Goal: Task Accomplishment & Management: Complete application form

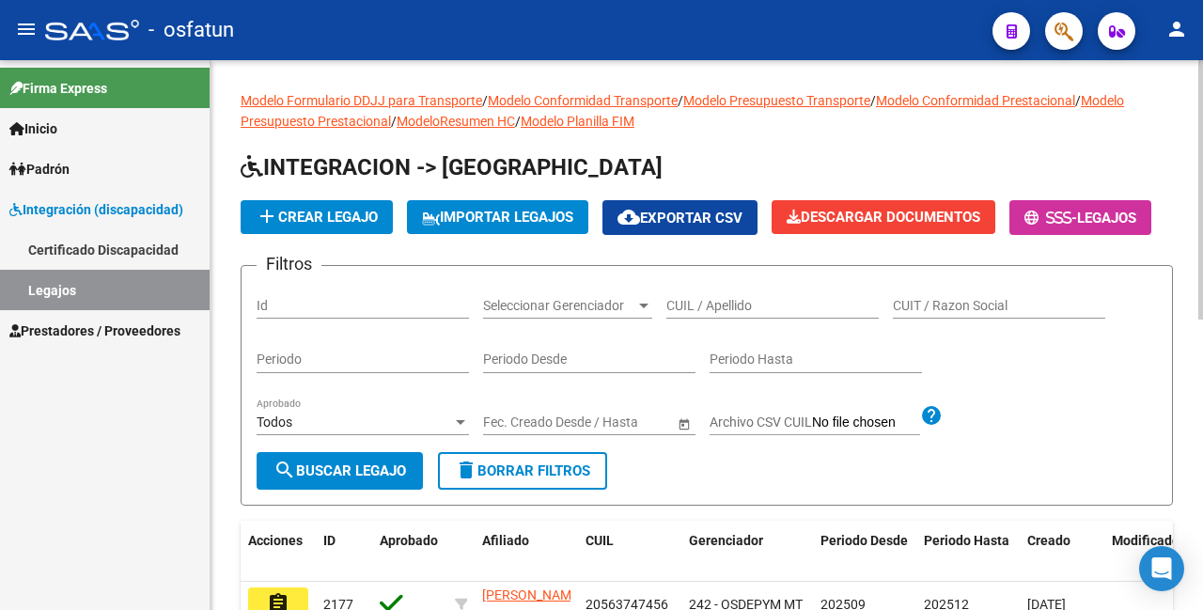
click at [744, 314] on input "CUIL / Apellido" at bounding box center [772, 306] width 212 height 16
paste input "20563747456"
type input "20563747456"
click at [354, 506] on form "Filtros Id Seleccionar Gerenciador Seleccionar Gerenciador 20563747456 CUIL / A…" at bounding box center [707, 385] width 932 height 241
click at [394, 479] on span "search Buscar Legajo" at bounding box center [339, 470] width 133 height 17
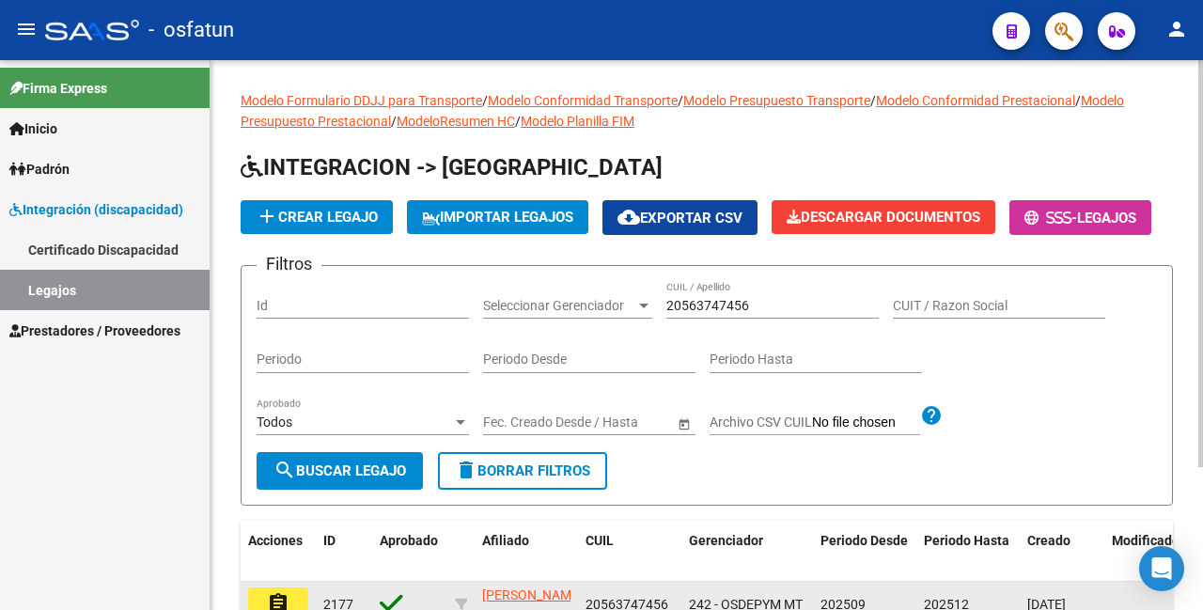
scroll to position [188, 0]
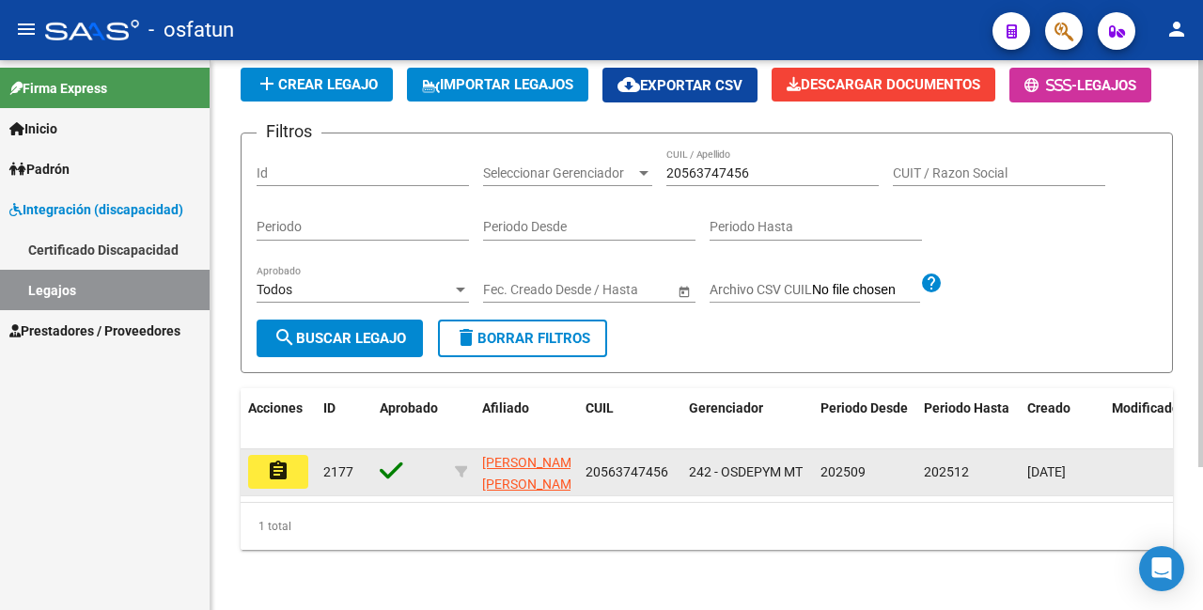
click at [287, 461] on mat-icon "assignment" at bounding box center [278, 471] width 23 height 23
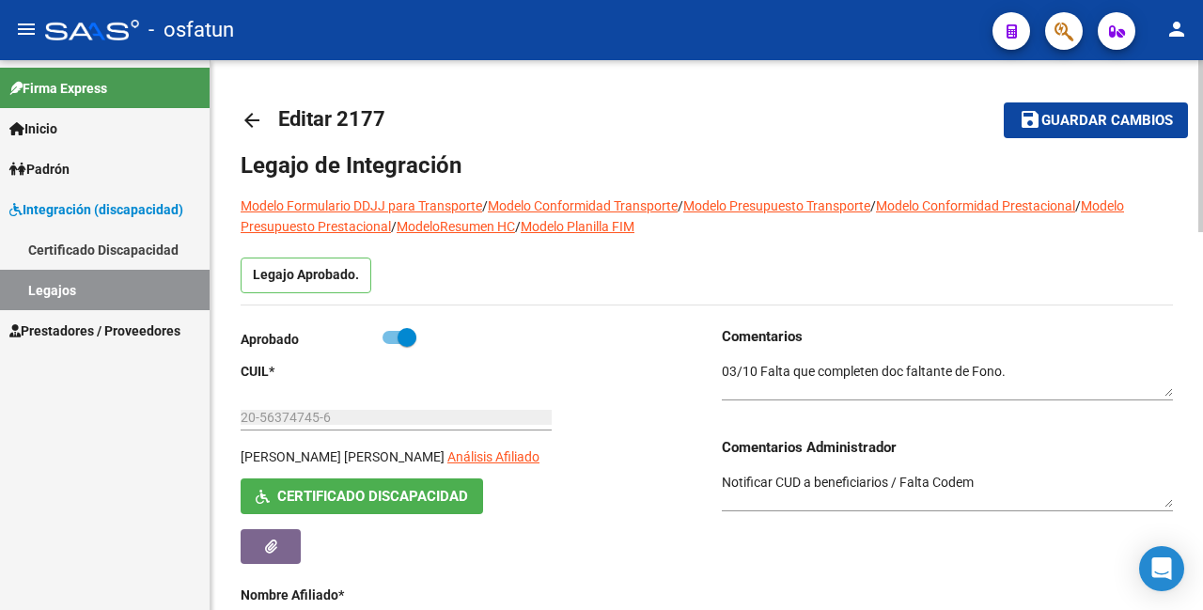
click at [407, 334] on span at bounding box center [407, 337] width 19 height 19
click at [392, 344] on input "checkbox" at bounding box center [391, 344] width 1 height 1
checkbox input "false"
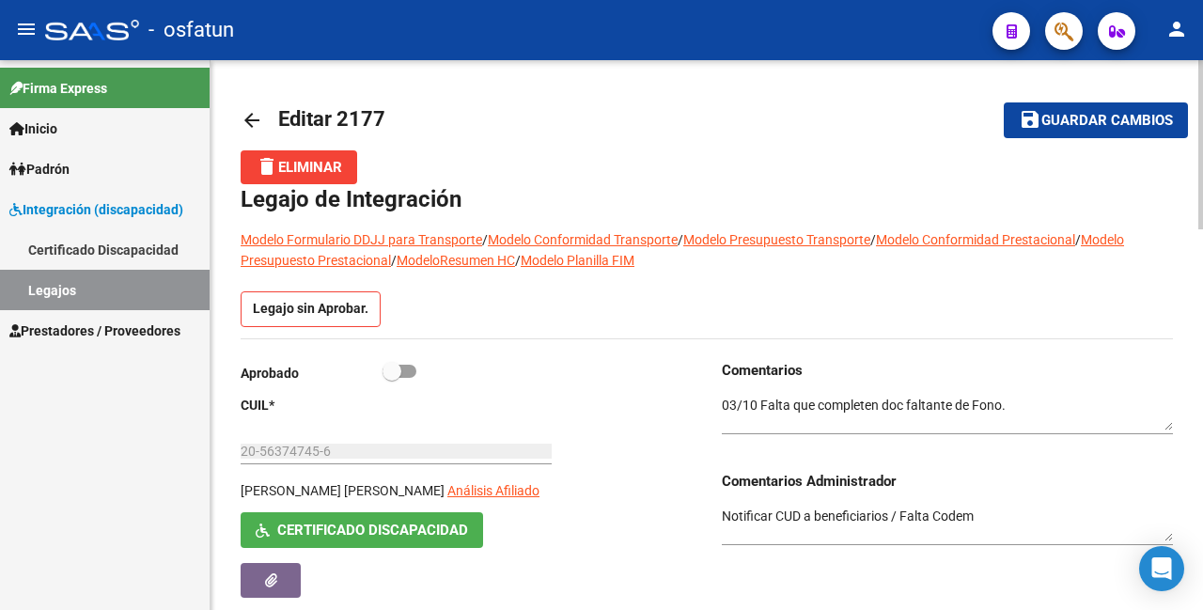
click at [1028, 412] on textarea at bounding box center [947, 414] width 451 height 36
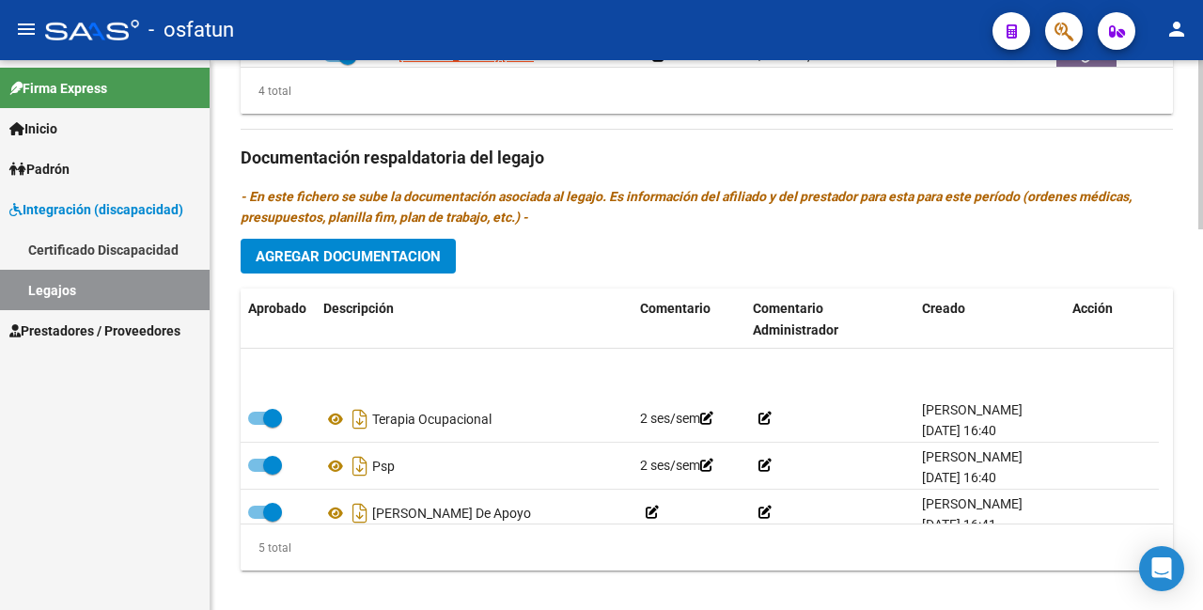
scroll to position [80, 0]
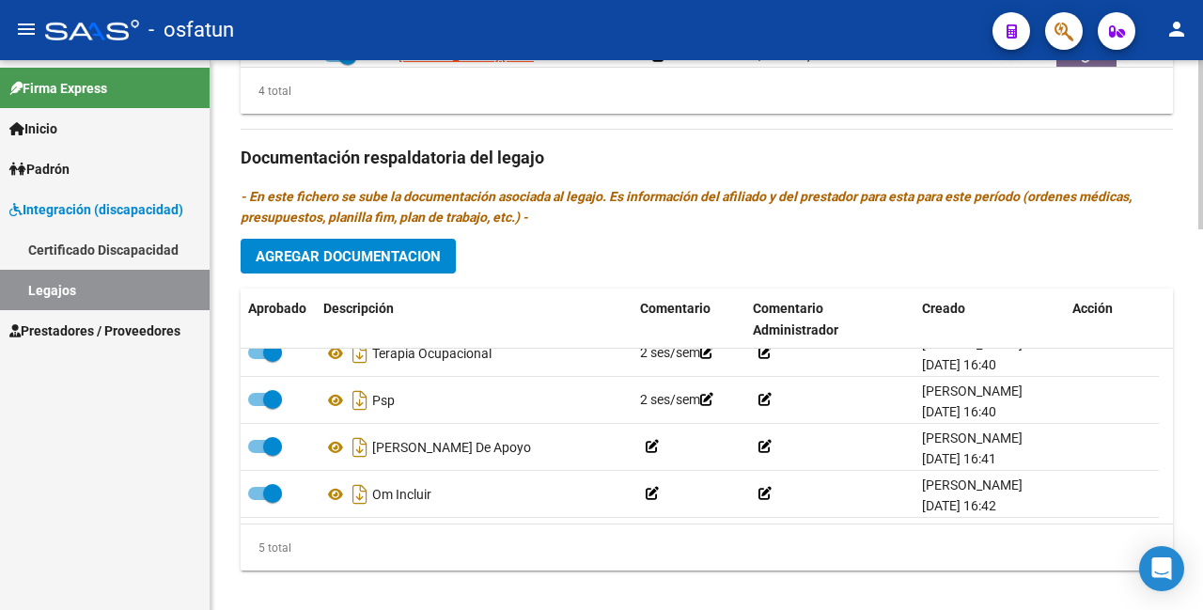
type textarea "03/10 Falta que completen doc faltante de Fono. 07/10 cargo la prestación de fo…"
click at [356, 256] on span "Agregar Documentacion" at bounding box center [348, 256] width 185 height 17
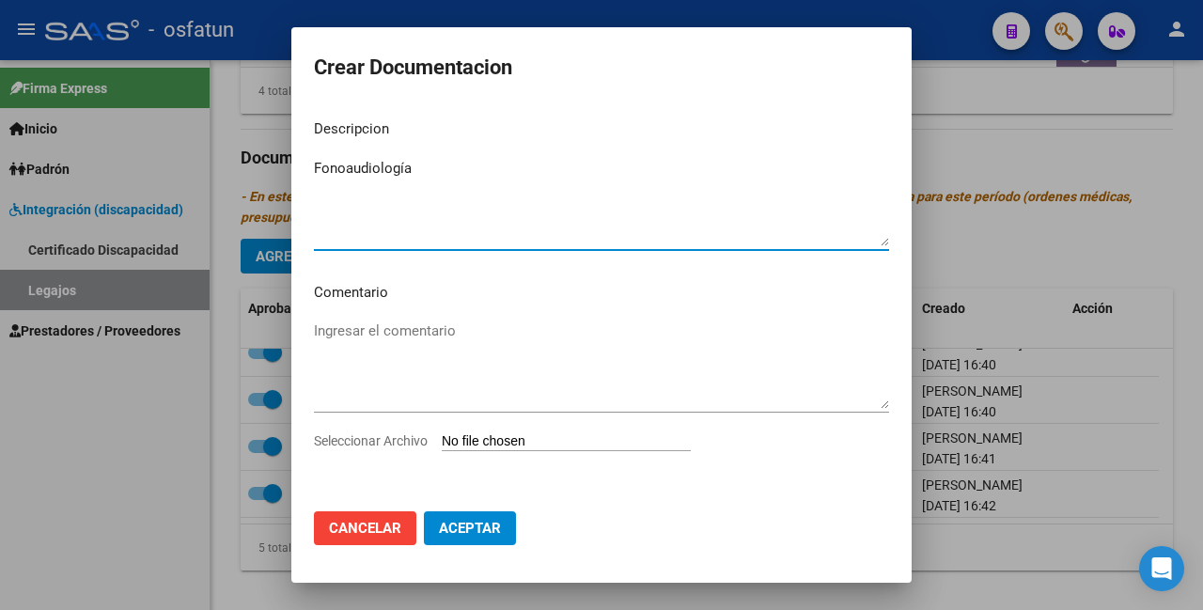
type textarea "Fonoaudiología"
click at [502, 441] on input "Seleccionar Archivo" at bounding box center [566, 442] width 249 height 18
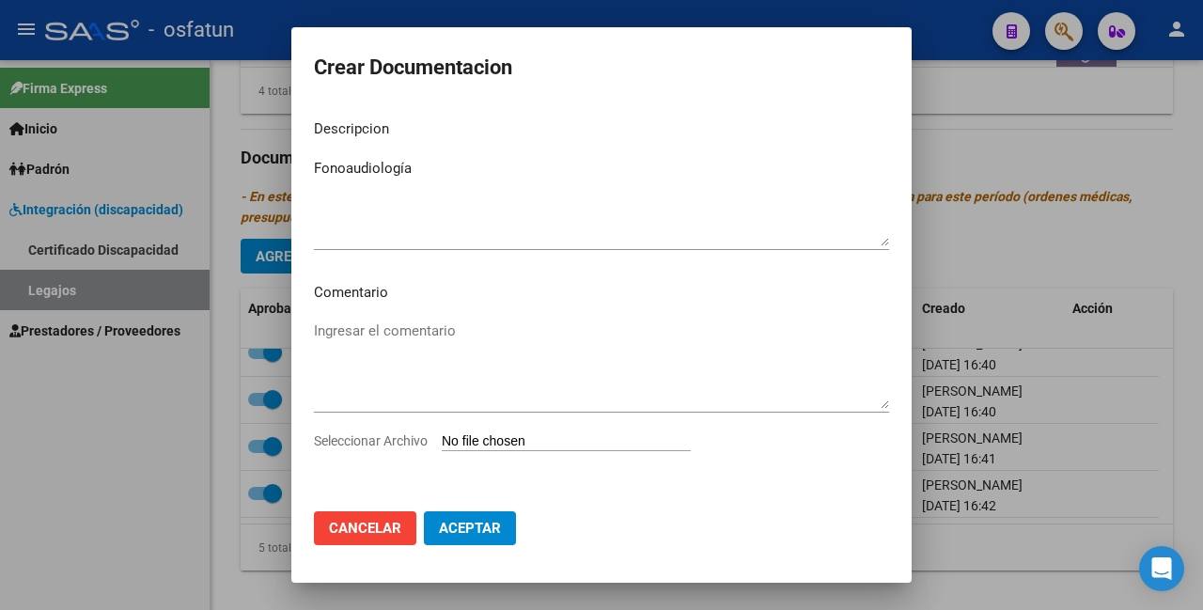
type input "C:\fakepath\Fonoaudiologia.pdf"
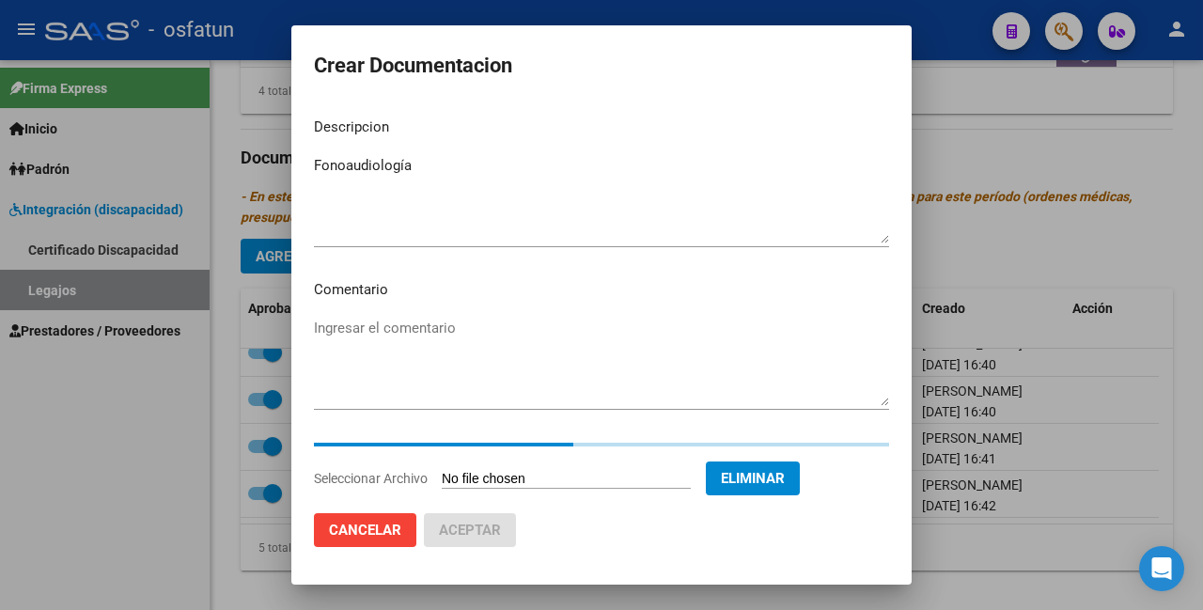
click at [410, 325] on textarea "Ingresar el comentario" at bounding box center [601, 362] width 575 height 88
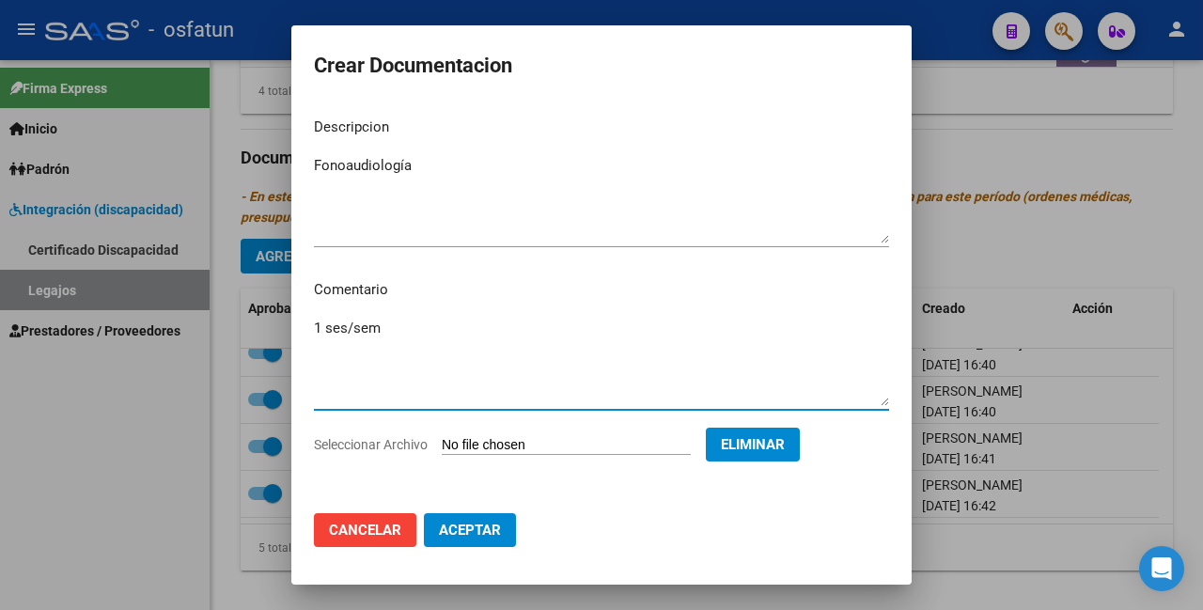
type textarea "1 ses/sem"
click at [478, 523] on span "Aceptar" at bounding box center [470, 530] width 62 height 17
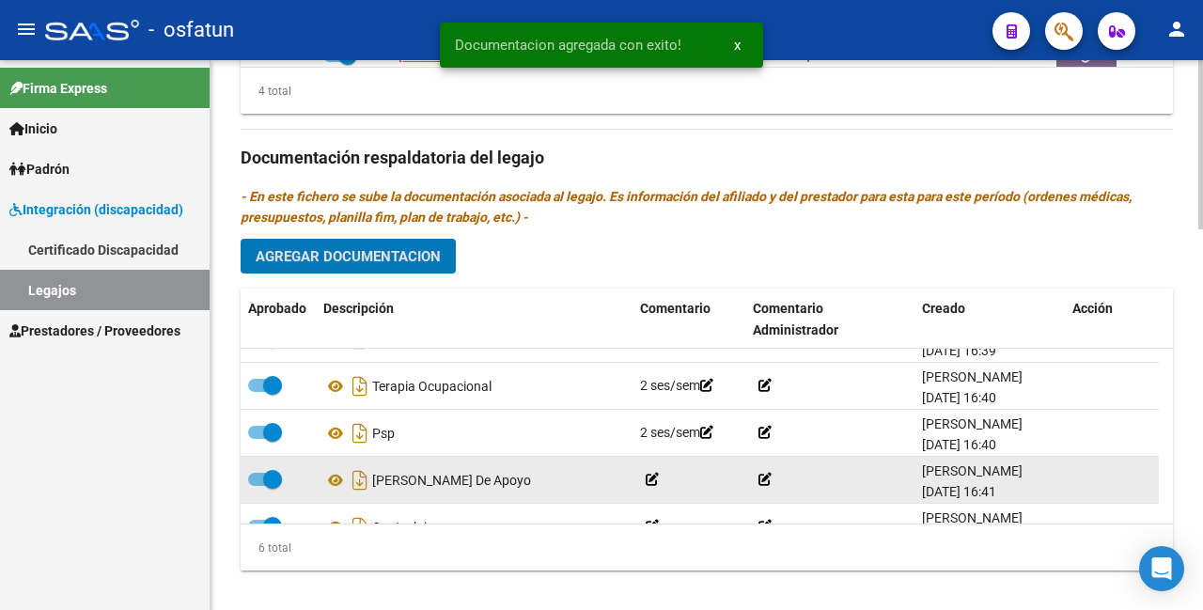
scroll to position [0, 0]
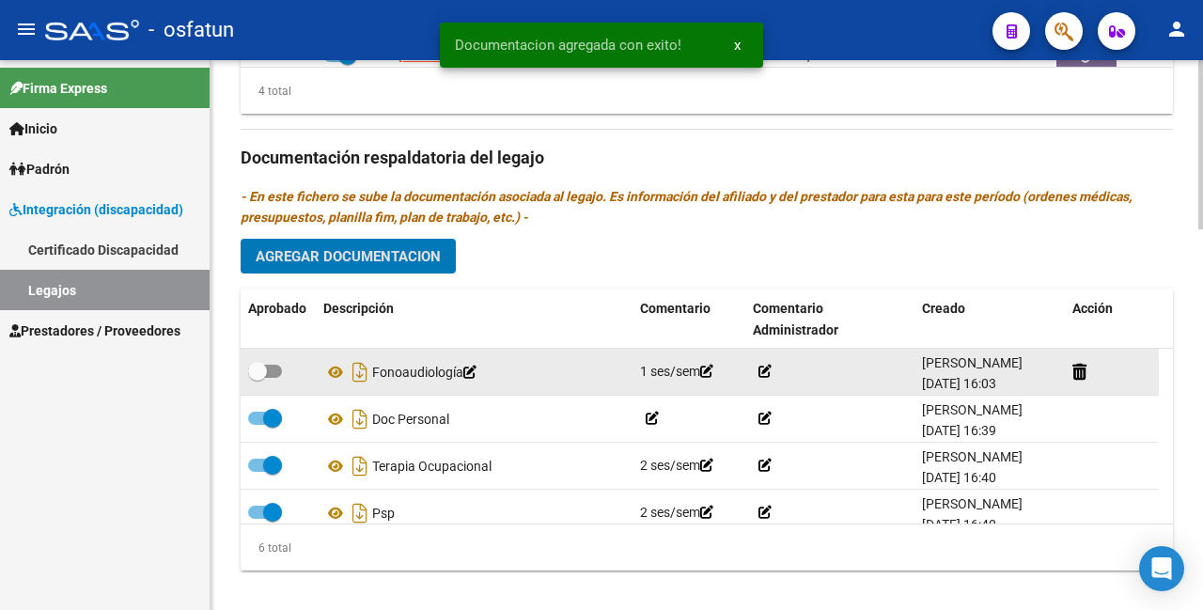
click at [259, 368] on span at bounding box center [257, 371] width 19 height 19
click at [258, 378] on input "checkbox" at bounding box center [257, 378] width 1 height 1
checkbox input "true"
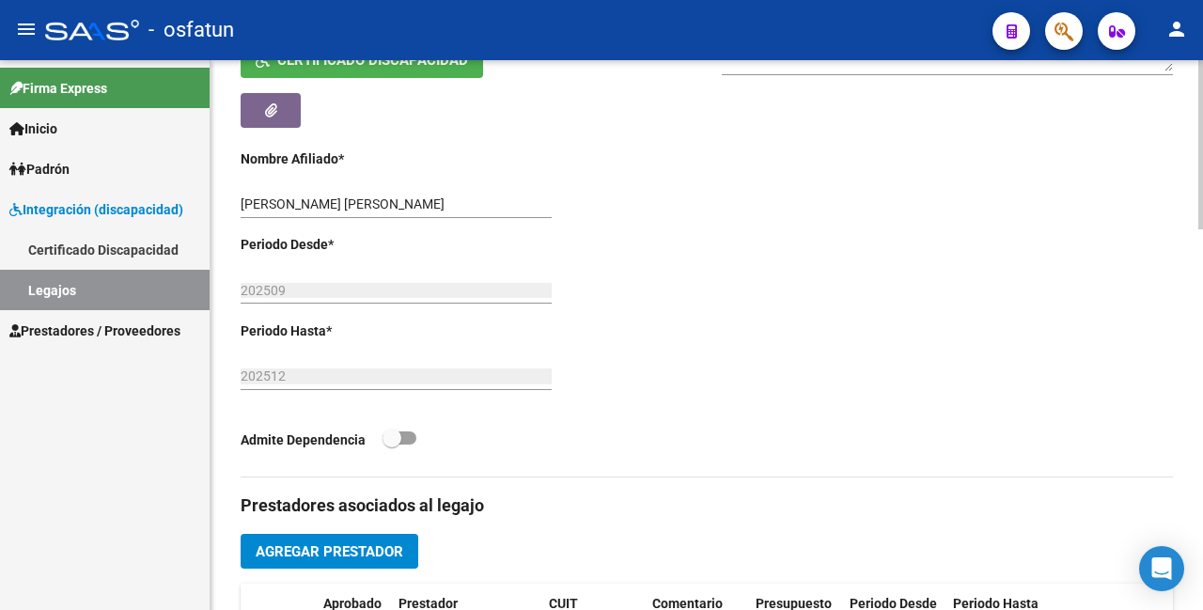
scroll to position [752, 0]
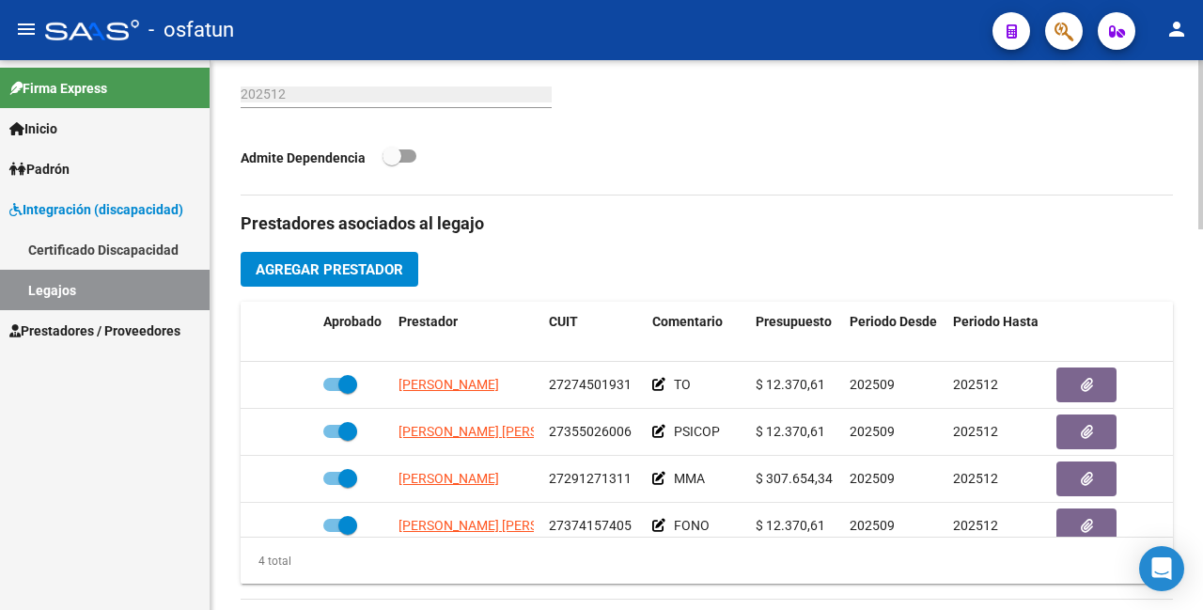
click at [371, 261] on span "Agregar Prestador" at bounding box center [330, 269] width 148 height 17
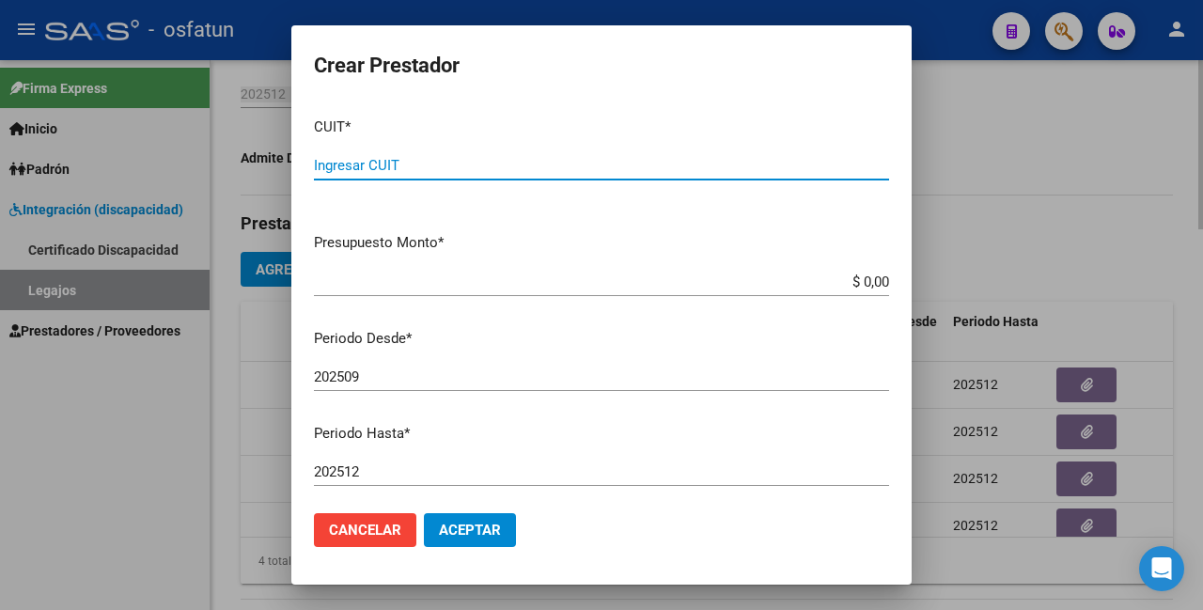
paste input "27-37415740-5"
type input "27-37415740-5"
click at [829, 285] on input "$ 0,00" at bounding box center [601, 281] width 575 height 17
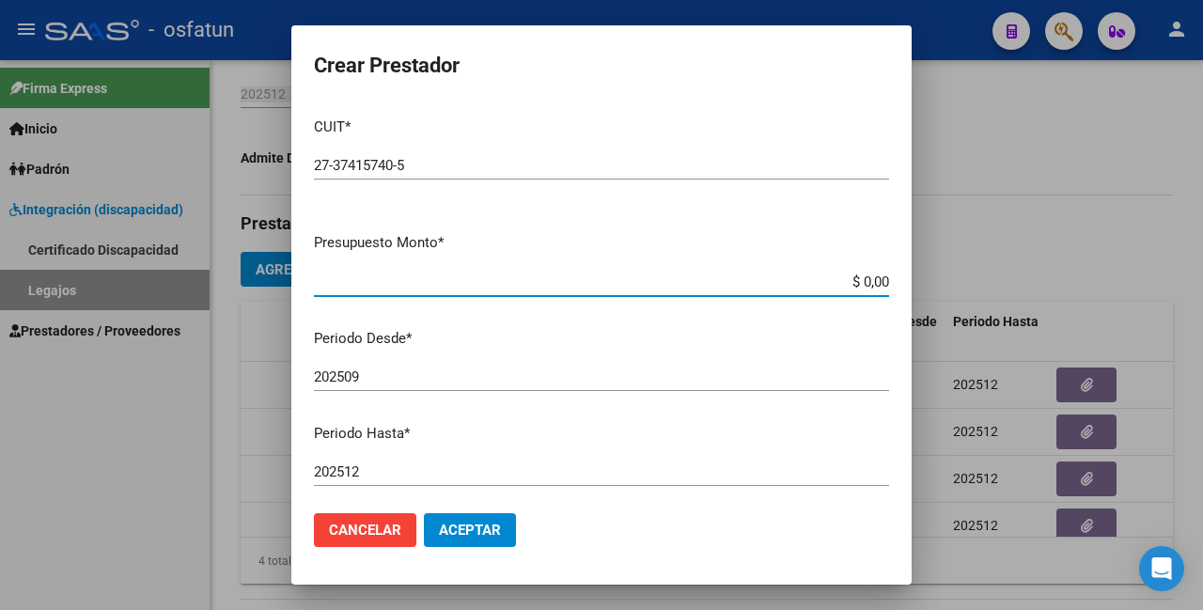
drag, startPoint x: 829, startPoint y: 285, endPoint x: 891, endPoint y: 285, distance: 62.0
click at [891, 285] on mat-dialog-content "CUIT * 27-37415740-5 Ingresar CUIT ARCA Padrón Presupuesto Monto * $ 0,00 Ingre…" at bounding box center [601, 300] width 620 height 397
type input "$ 12.370,61"
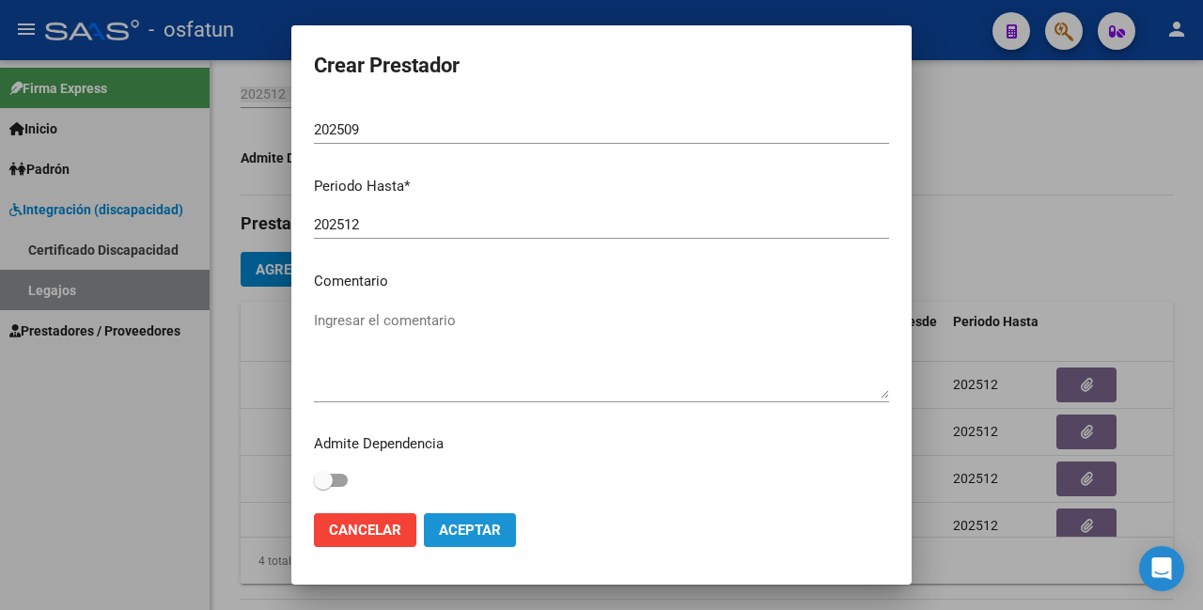
click at [483, 531] on span "Aceptar" at bounding box center [470, 530] width 62 height 17
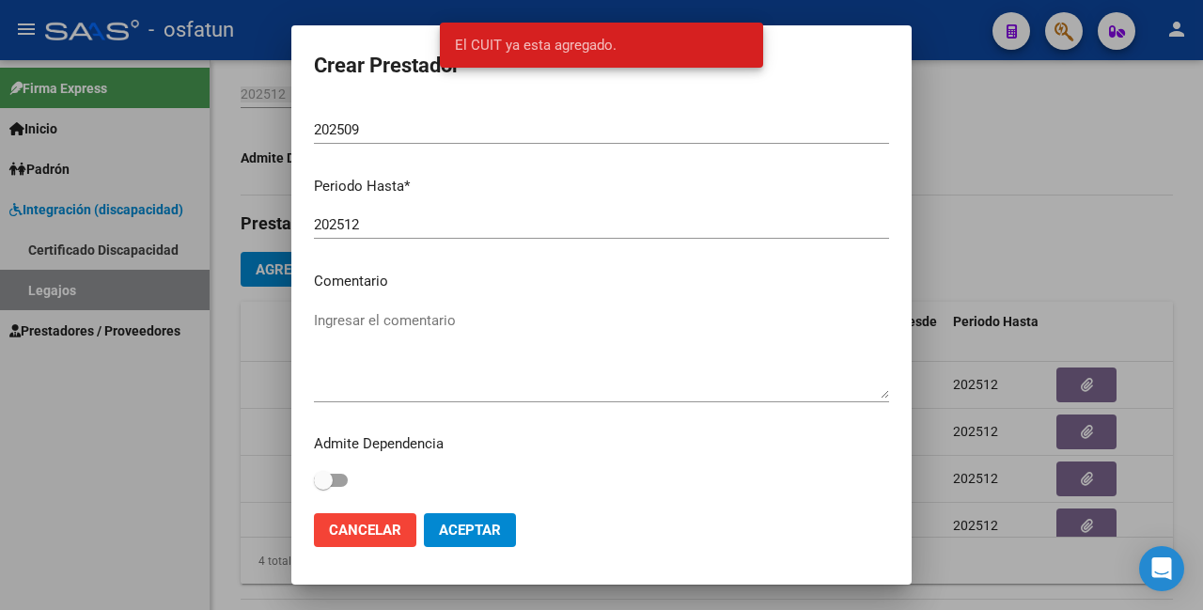
scroll to position [0, 0]
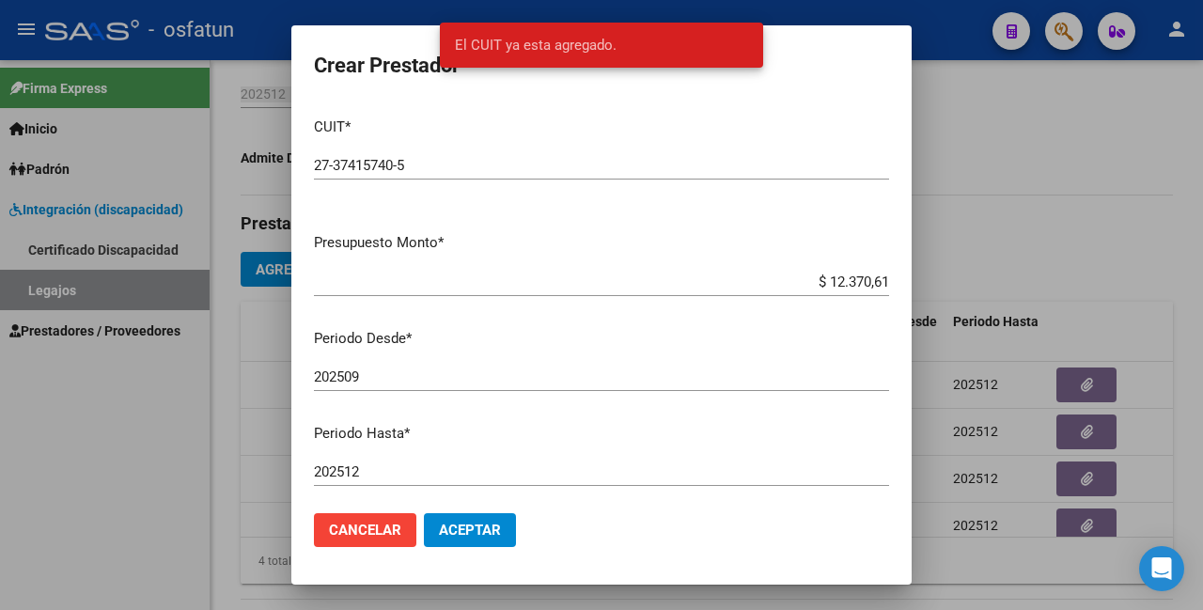
click at [1077, 237] on div at bounding box center [601, 305] width 1203 height 610
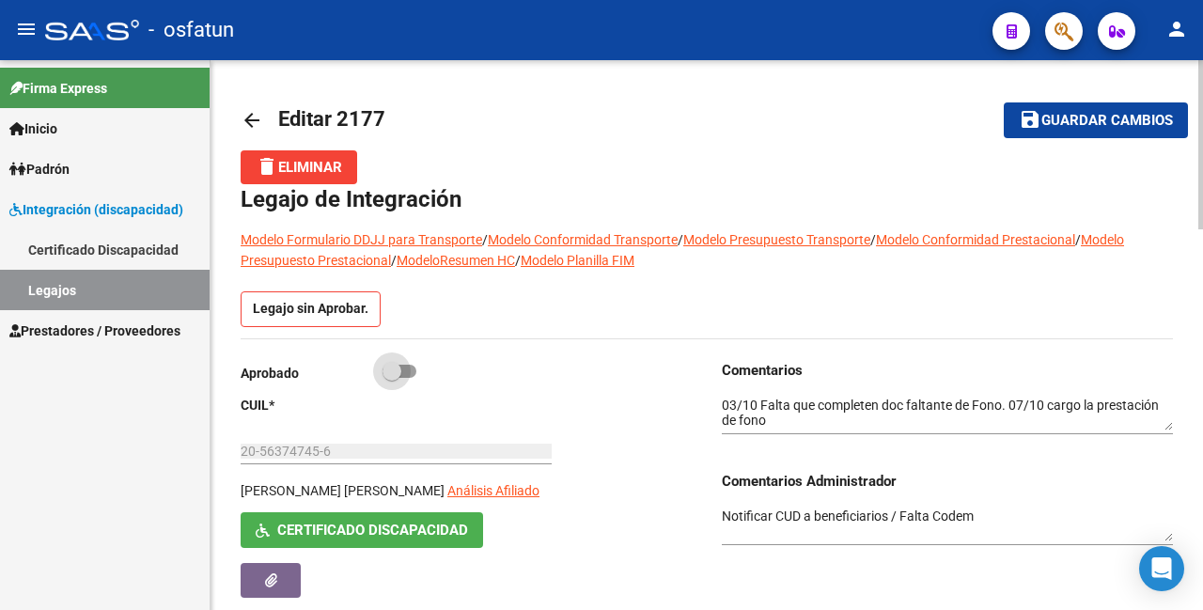
click at [394, 377] on span at bounding box center [392, 371] width 19 height 19
click at [392, 378] on input "checkbox" at bounding box center [391, 378] width 1 height 1
checkbox input "true"
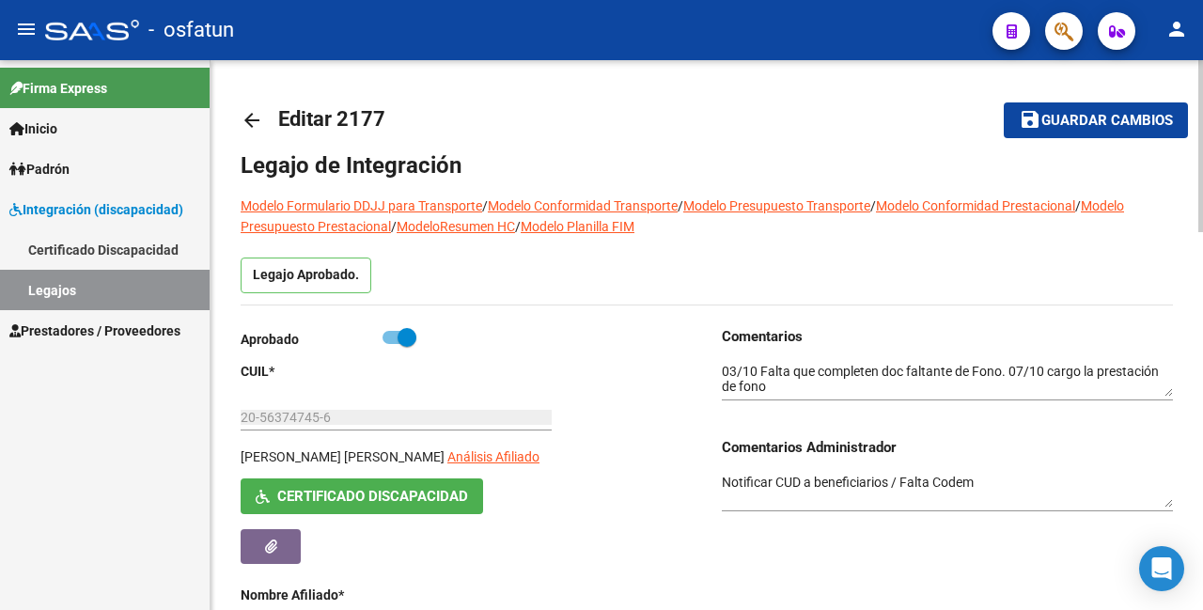
click at [1105, 115] on span "Guardar cambios" at bounding box center [1107, 121] width 132 height 17
